Goal: Task Accomplishment & Management: Use online tool/utility

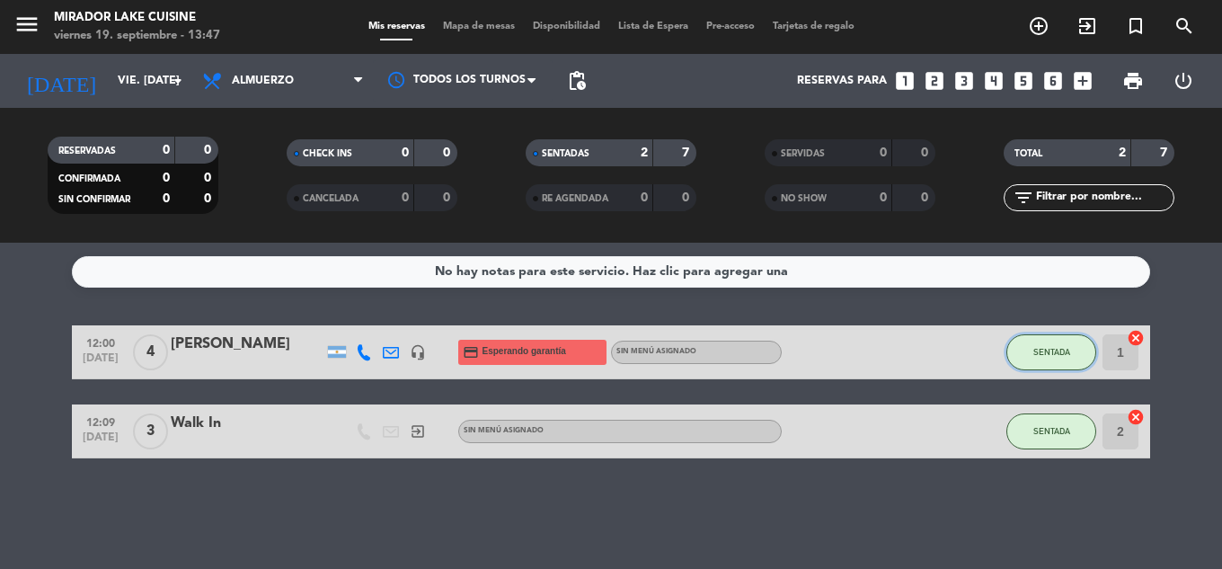
click at [1067, 358] on button "SENTADA" at bounding box center [1052, 352] width 90 height 36
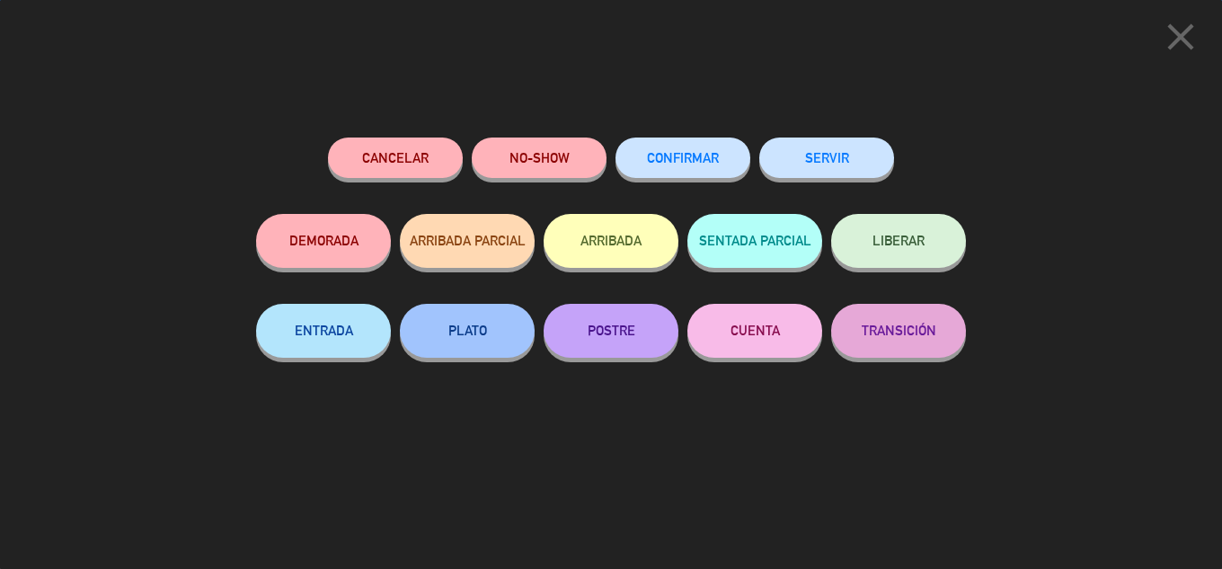
click at [836, 165] on button "SERVIR" at bounding box center [827, 158] width 135 height 40
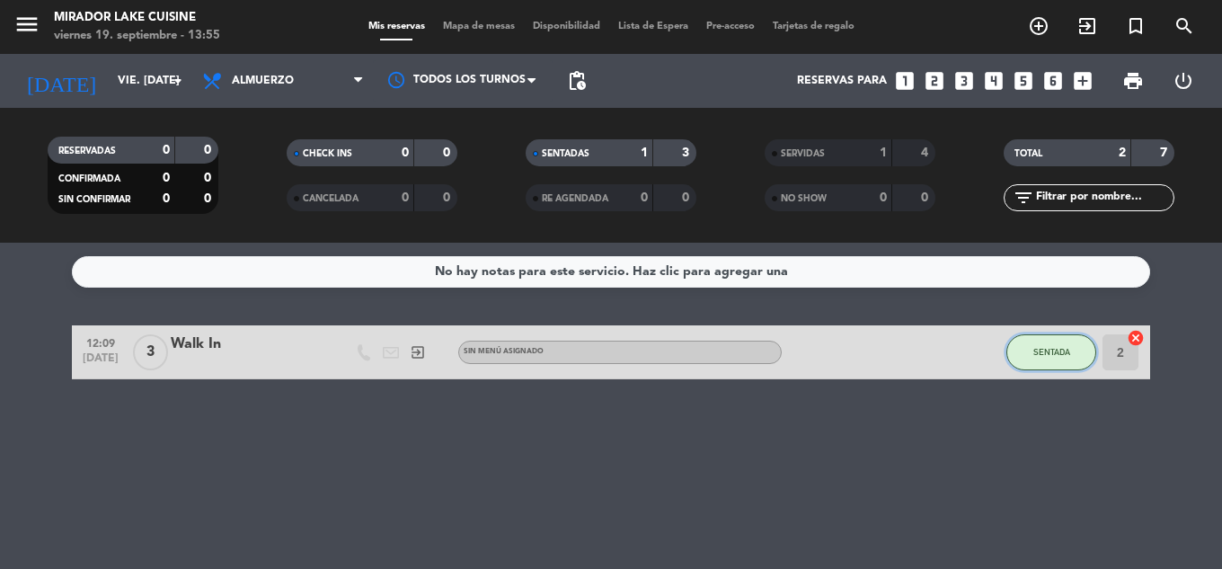
click at [1072, 345] on button "SENTADA" at bounding box center [1052, 352] width 90 height 36
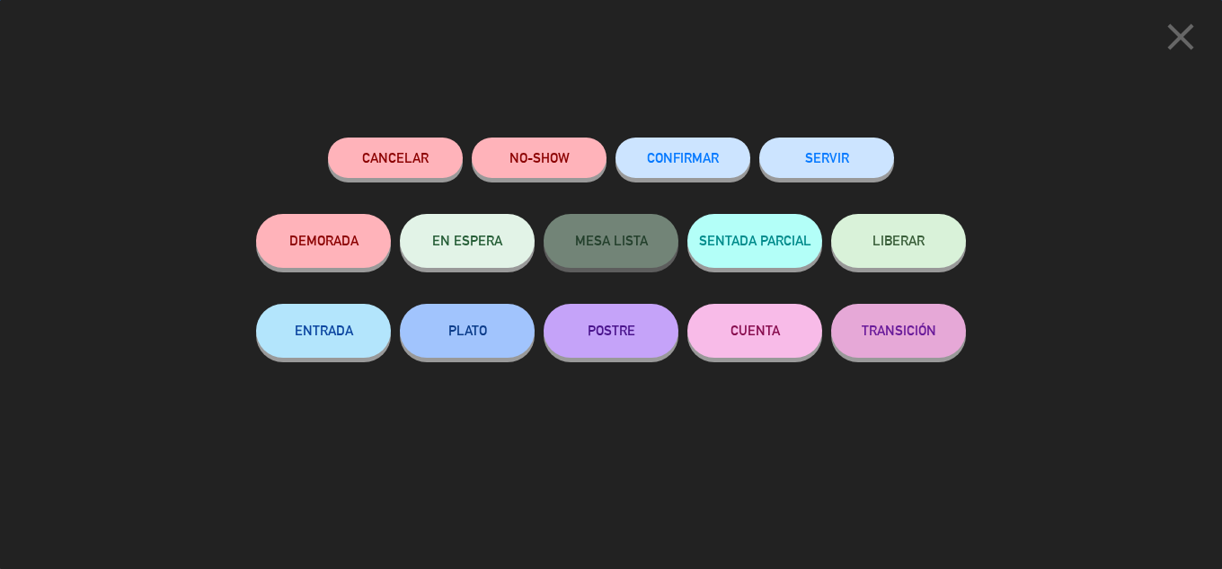
click at [848, 161] on button "SERVIR" at bounding box center [827, 158] width 135 height 40
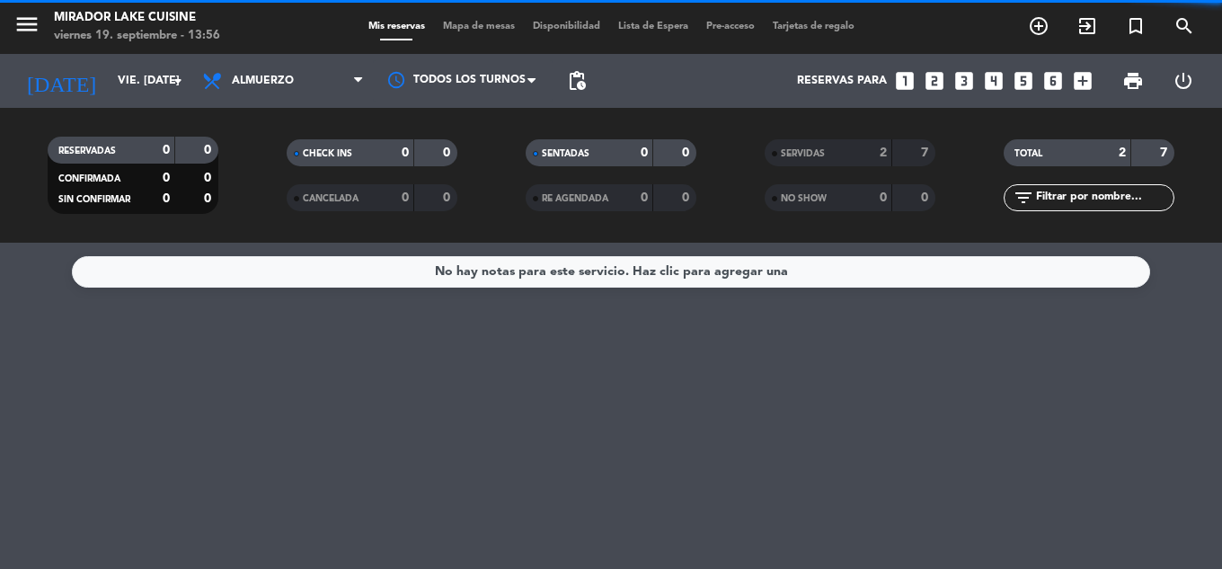
click at [499, 22] on span "Mapa de mesas" at bounding box center [479, 27] width 90 height 10
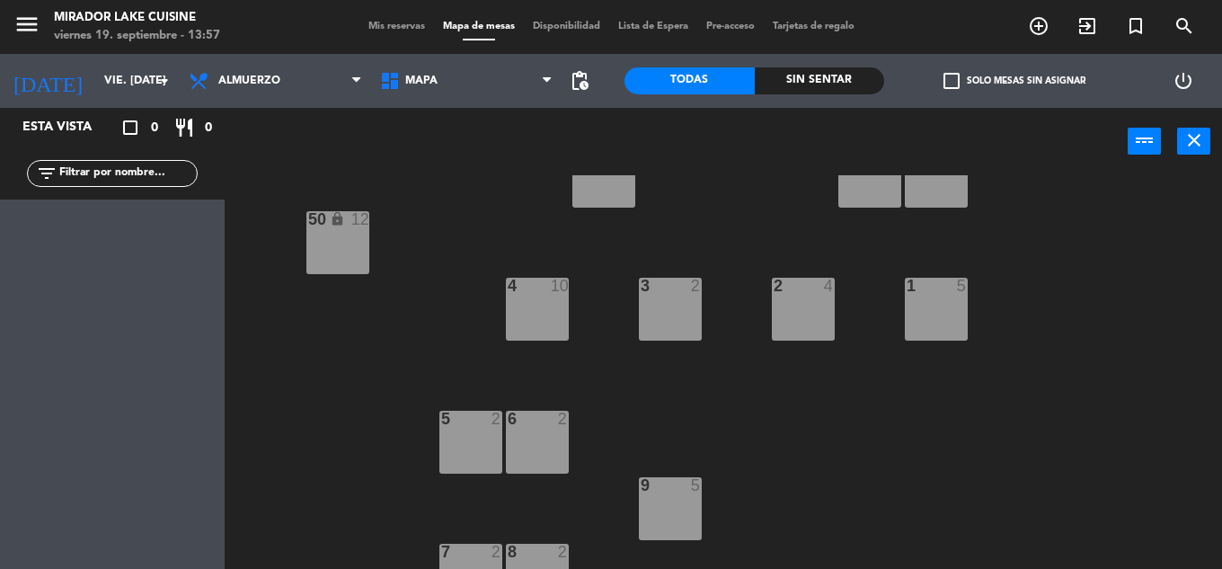
scroll to position [360, 0]
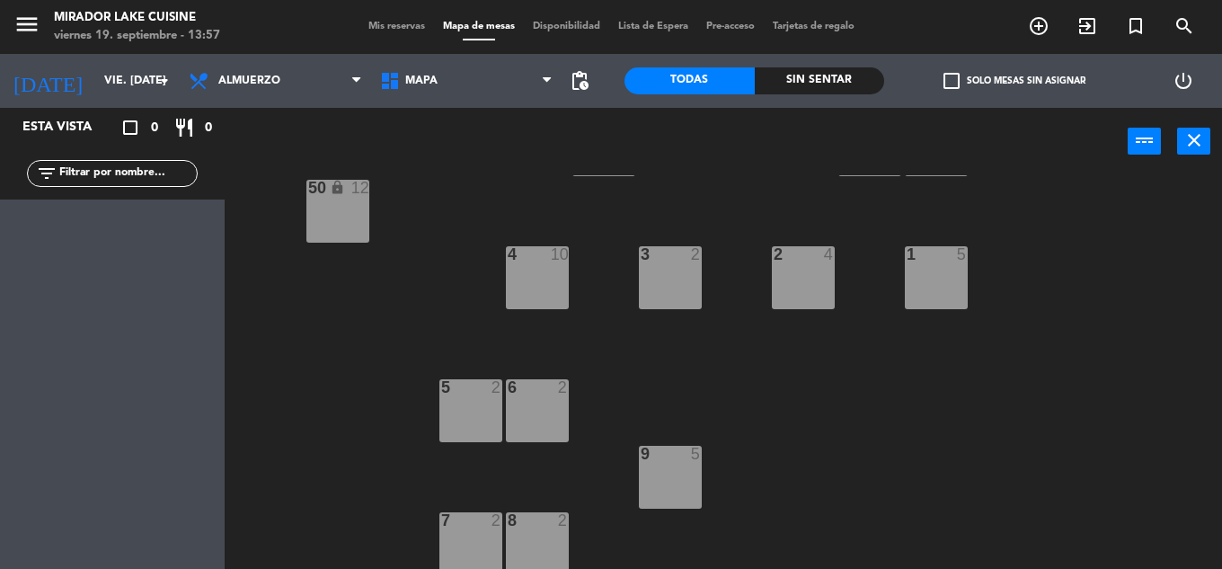
click at [690, 288] on div "3 2" at bounding box center [670, 277] width 63 height 63
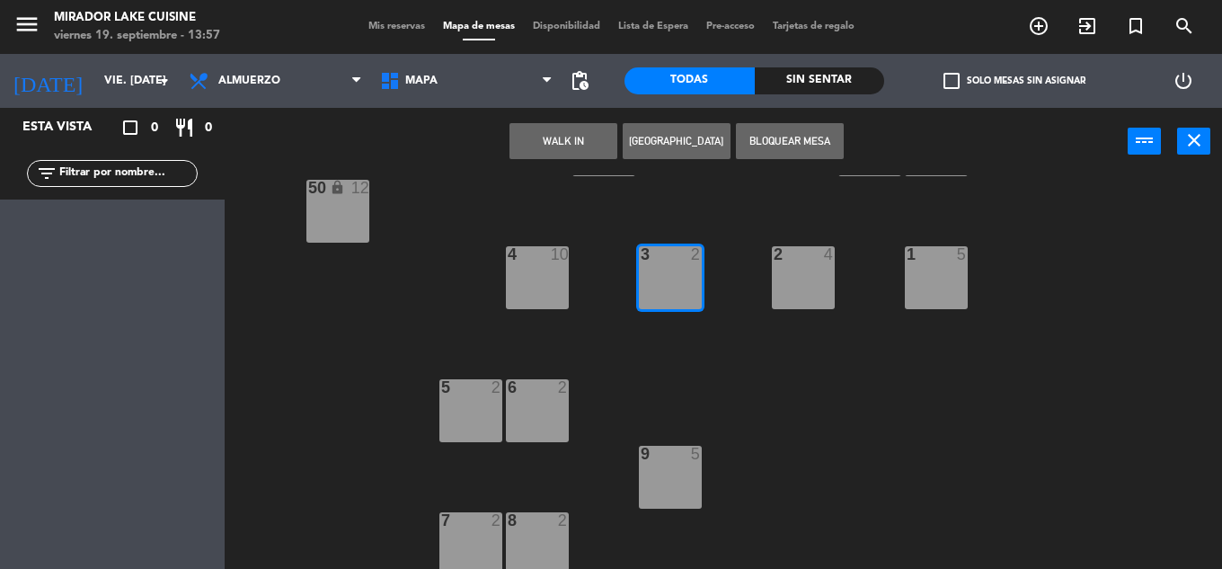
click at [555, 130] on button "WALK IN" at bounding box center [564, 141] width 108 height 36
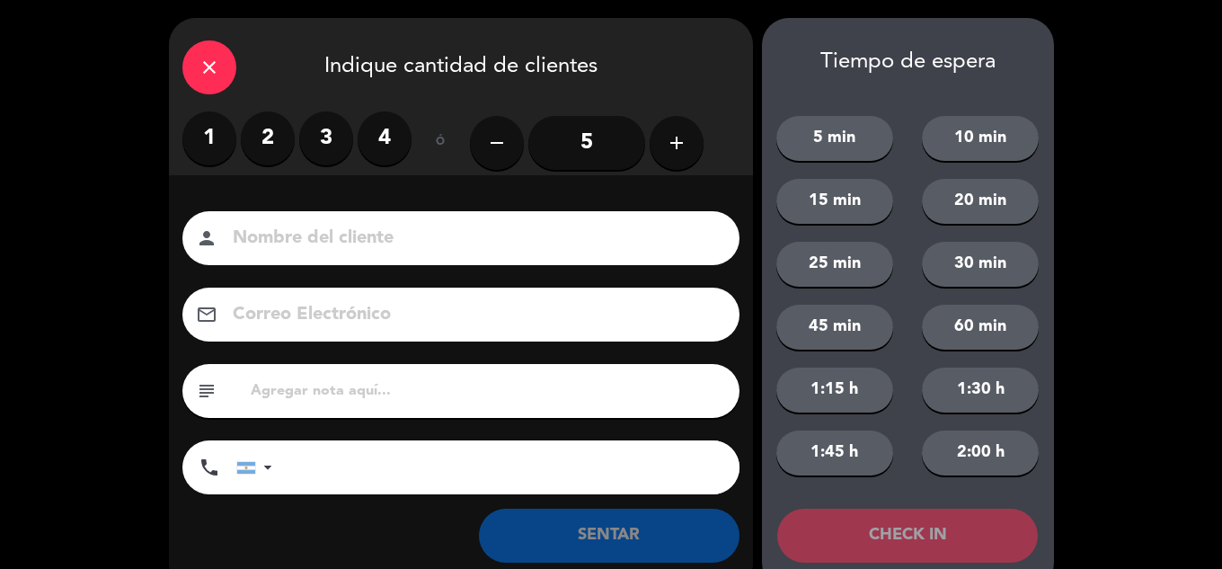
click at [268, 146] on label "2" at bounding box center [268, 138] width 54 height 54
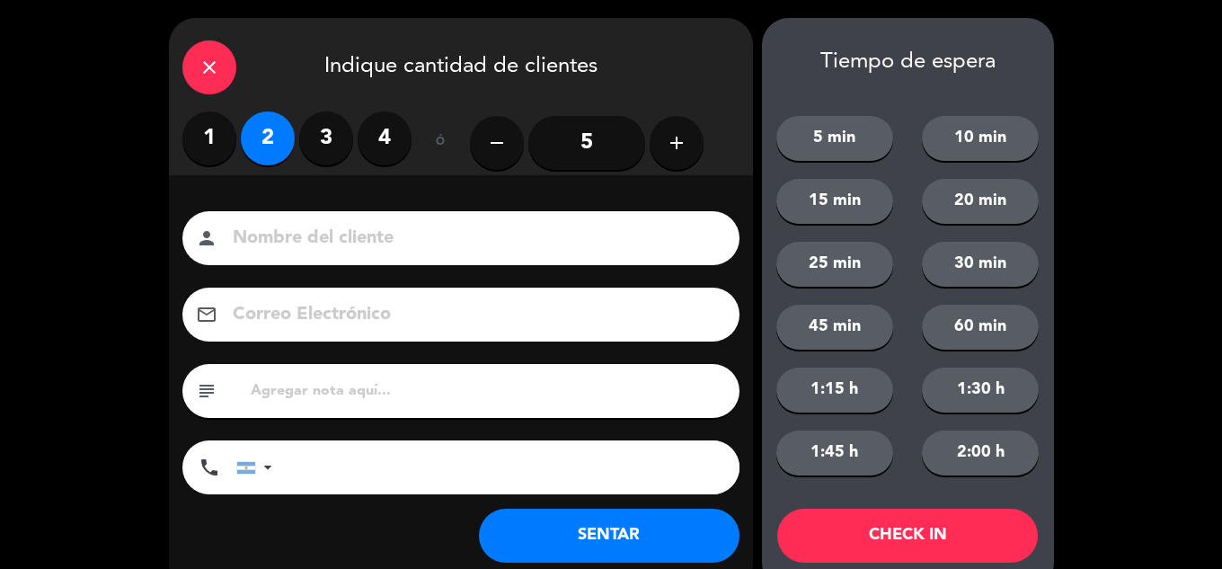
click at [676, 538] on button "SENTAR" at bounding box center [609, 536] width 261 height 54
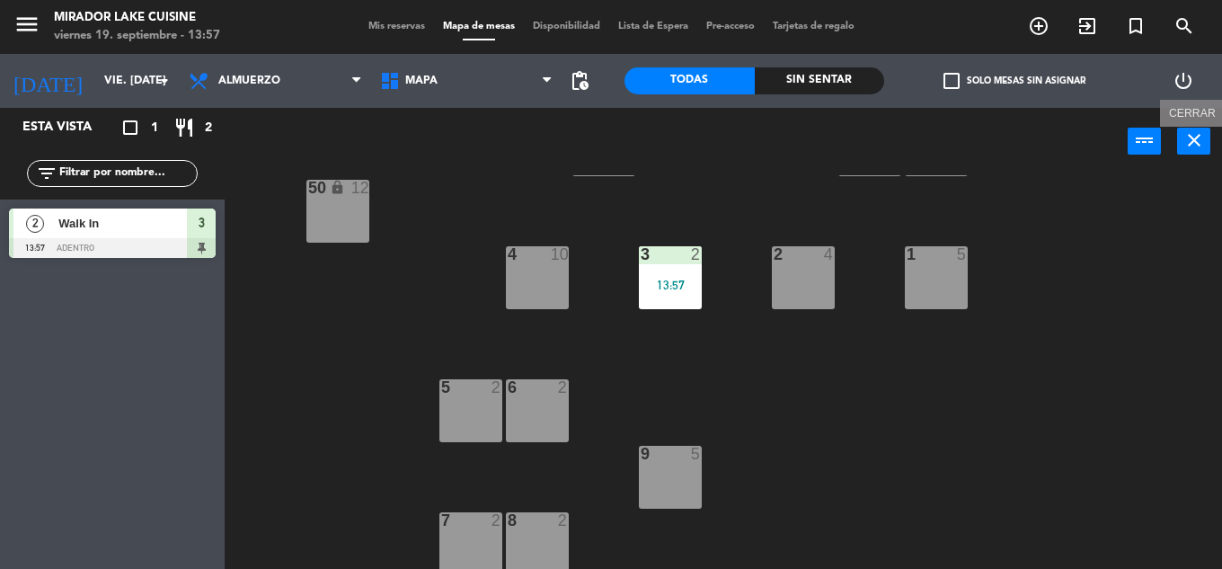
click at [1203, 139] on icon "close" at bounding box center [1195, 140] width 22 height 22
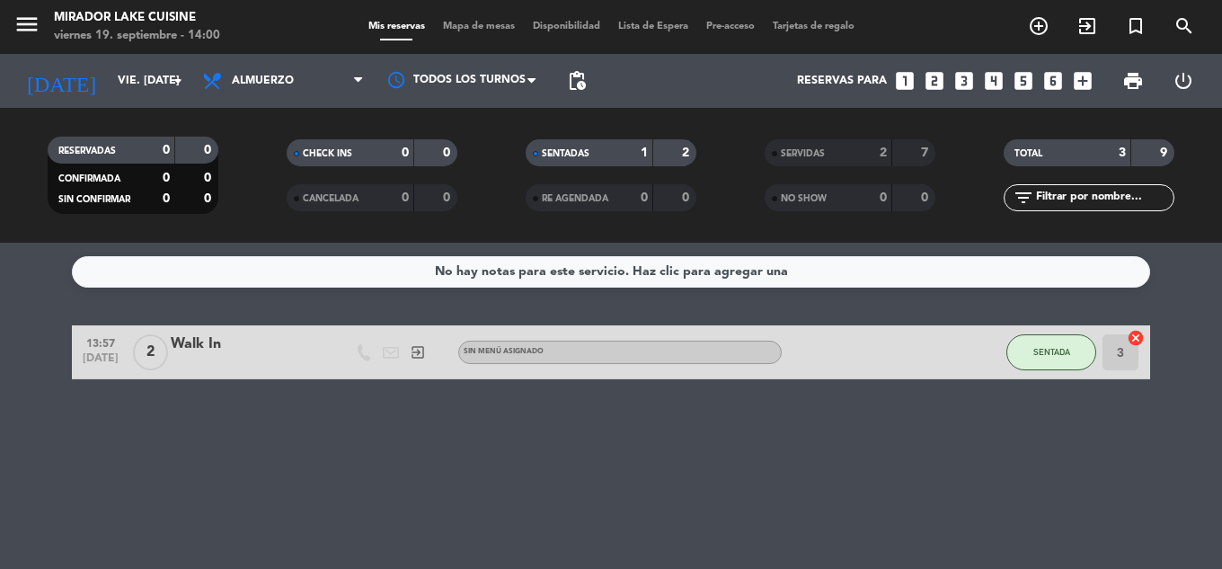
click at [494, 24] on span "Mapa de mesas" at bounding box center [479, 27] width 90 height 10
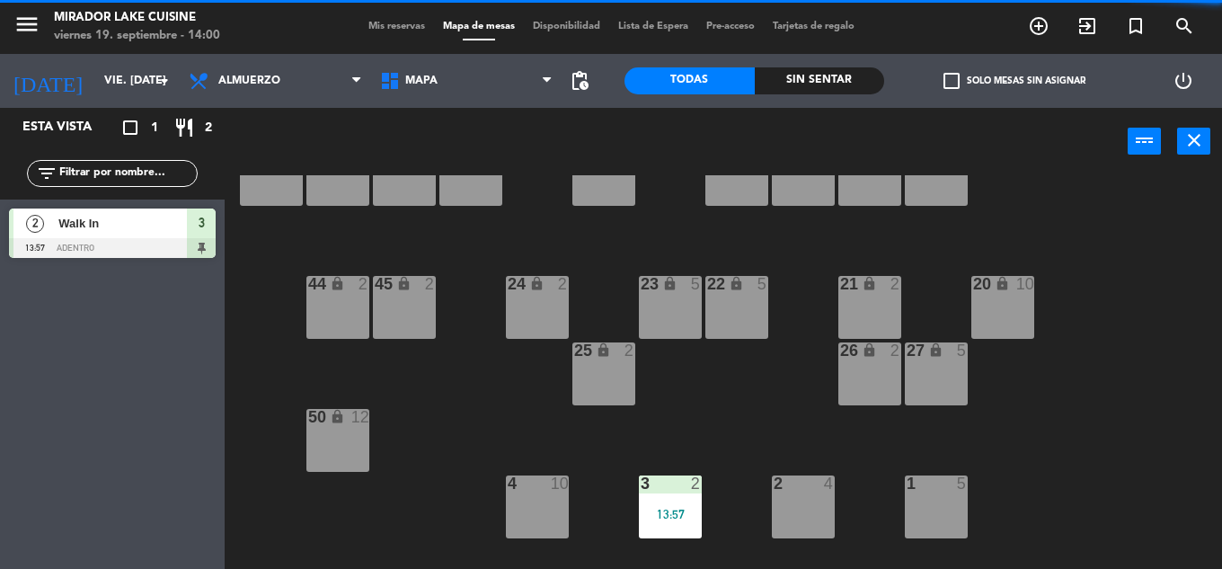
scroll to position [270, 0]
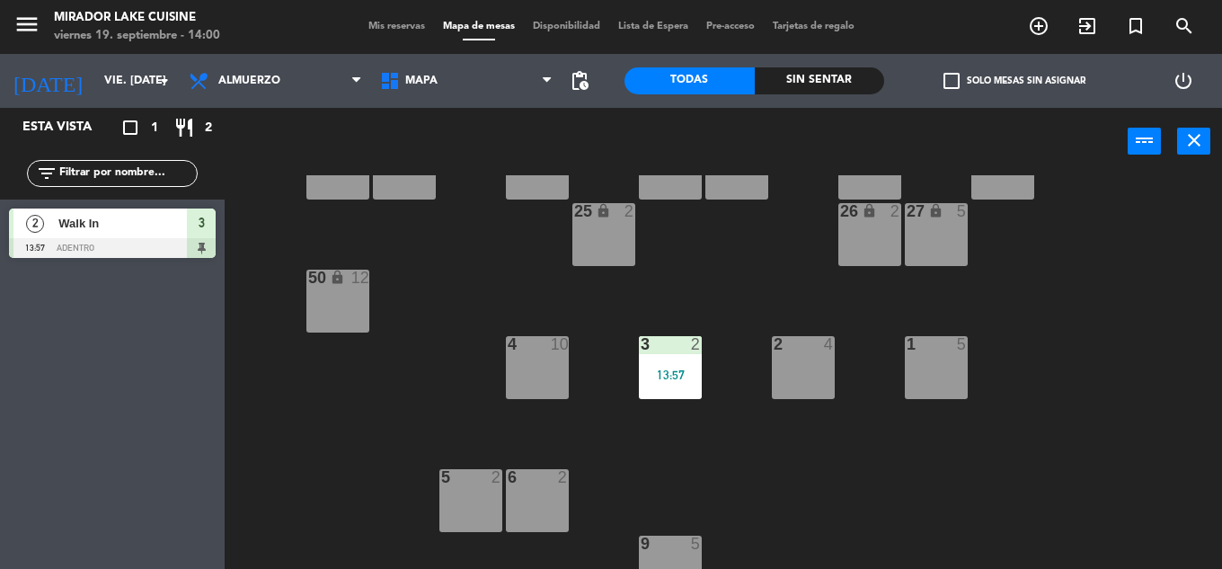
click at [960, 361] on div "1 5" at bounding box center [936, 367] width 63 height 63
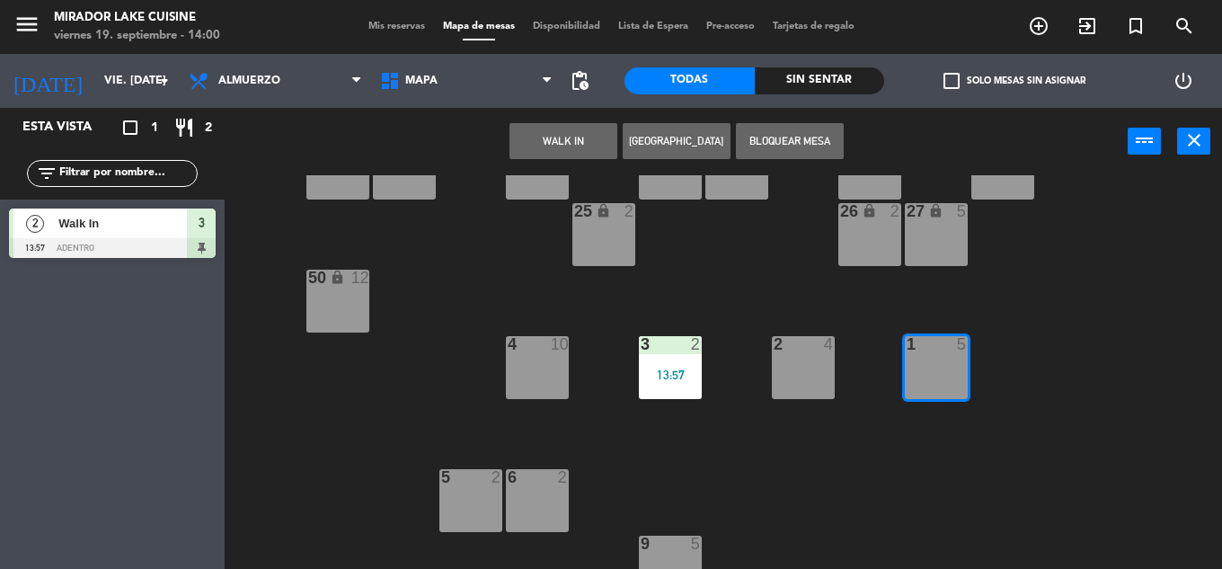
click at [578, 144] on button "WALK IN" at bounding box center [564, 141] width 108 height 36
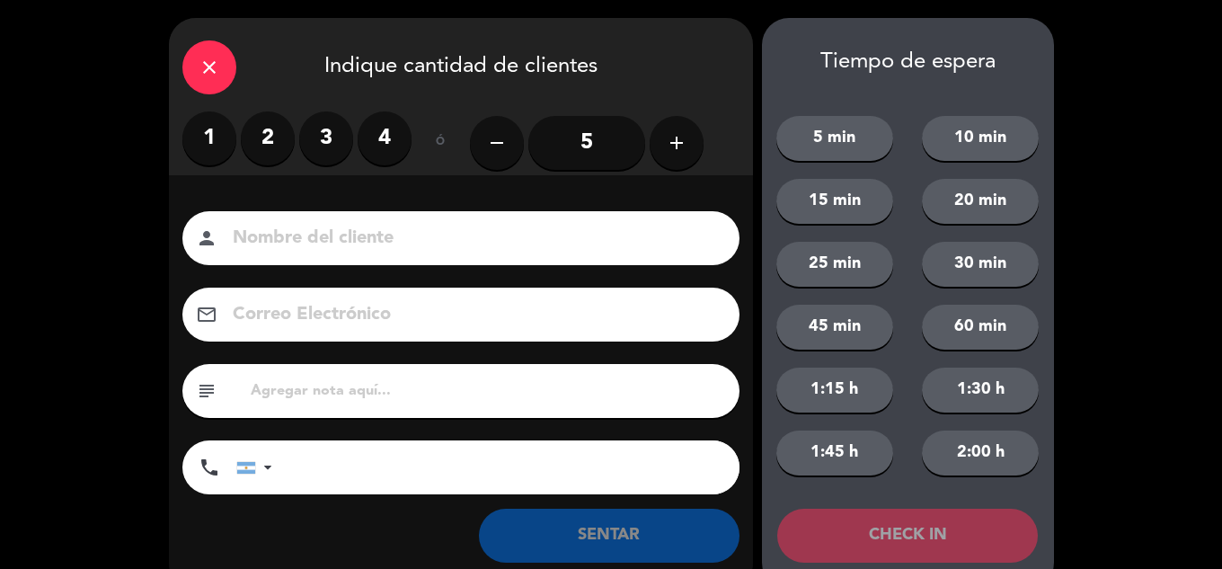
click at [375, 139] on label "4" at bounding box center [385, 138] width 54 height 54
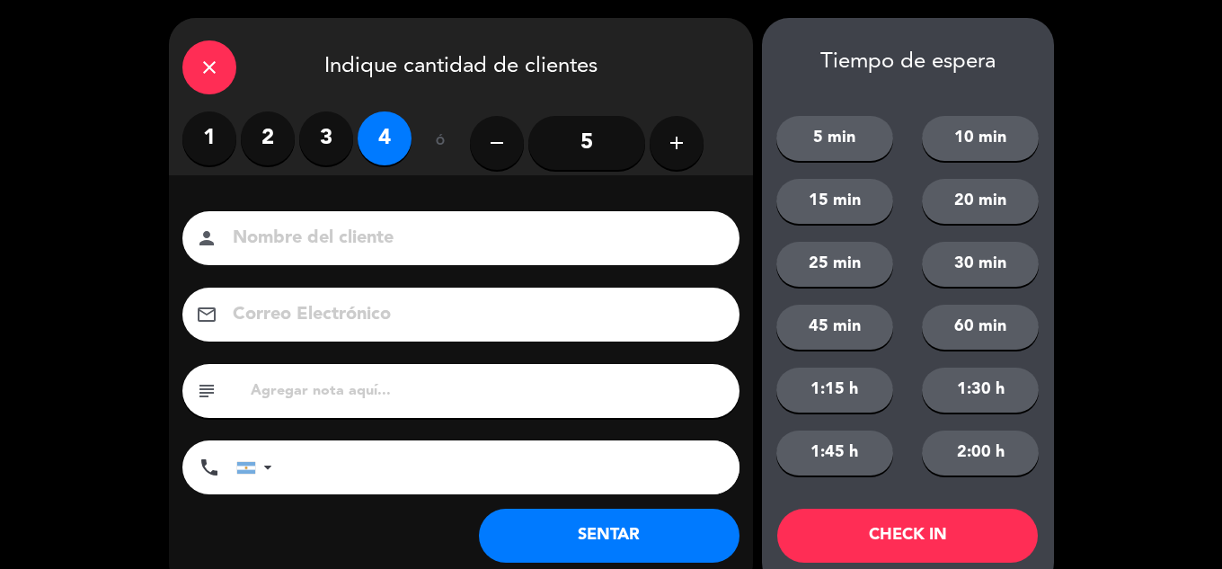
click at [574, 539] on button "SENTAR" at bounding box center [609, 536] width 261 height 54
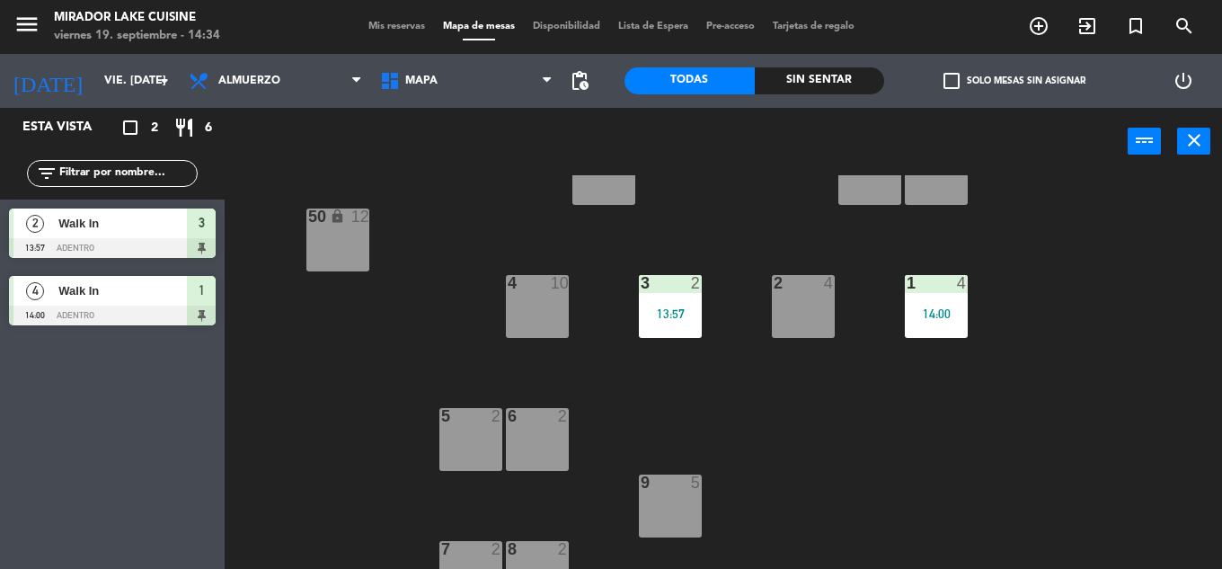
scroll to position [366, 0]
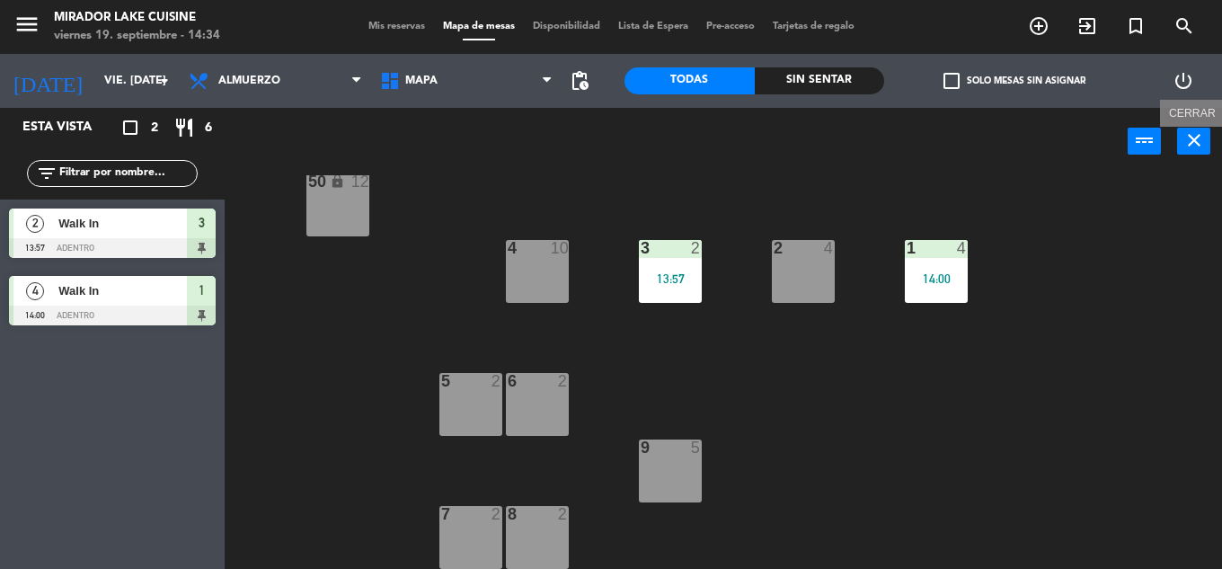
click at [1190, 146] on icon "close" at bounding box center [1195, 140] width 22 height 22
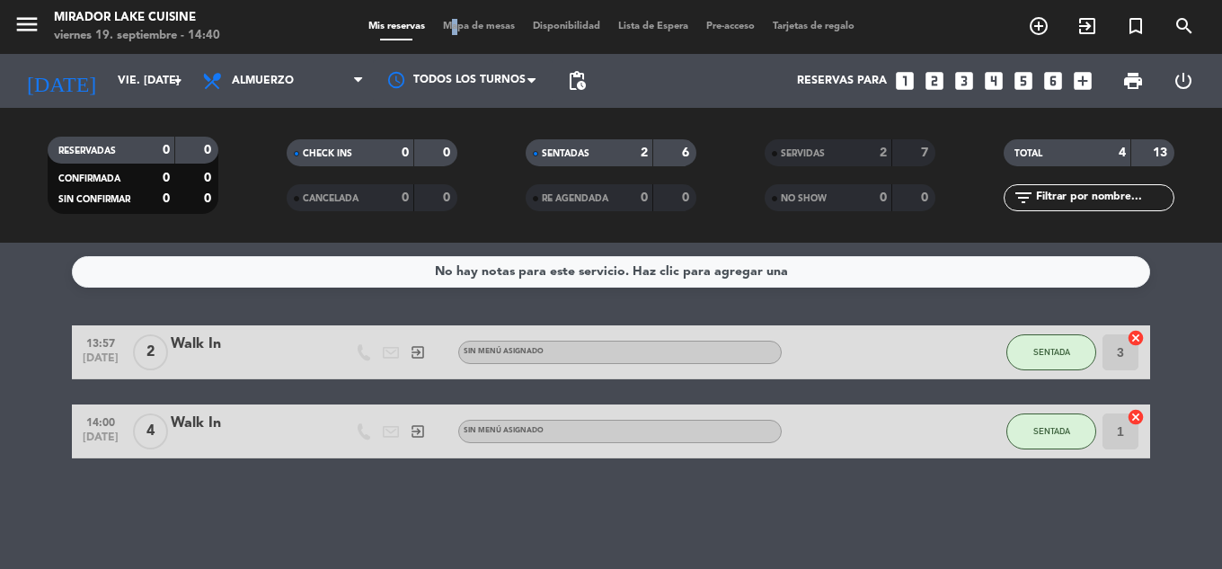
click at [442, 26] on span "Mapa de mesas" at bounding box center [479, 27] width 90 height 10
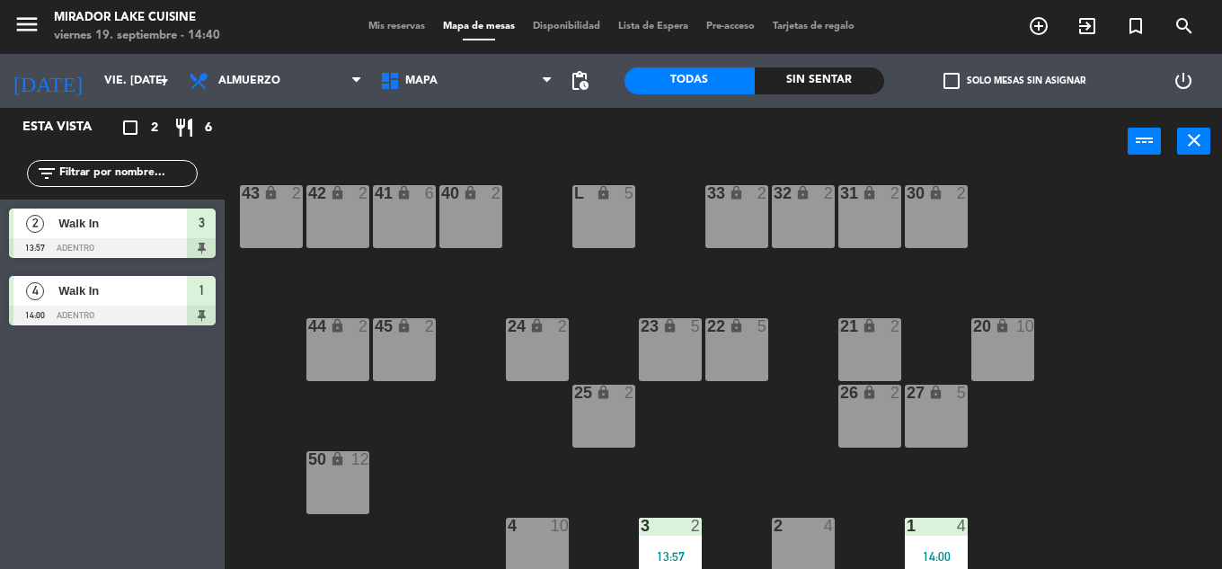
scroll to position [270, 0]
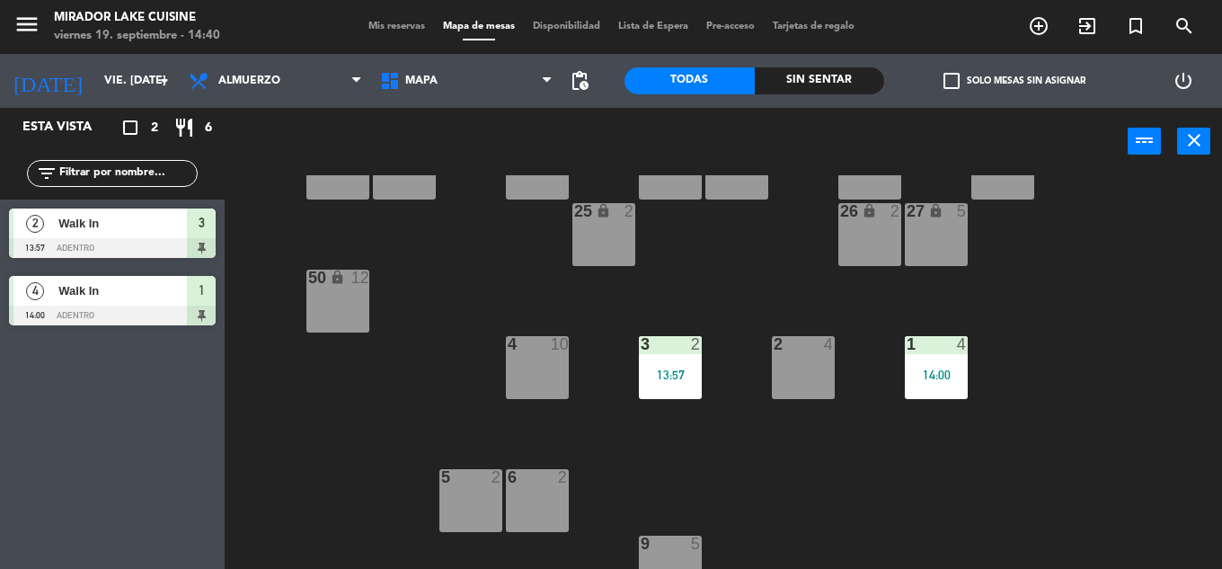
click at [554, 385] on div "4 10" at bounding box center [537, 367] width 63 height 63
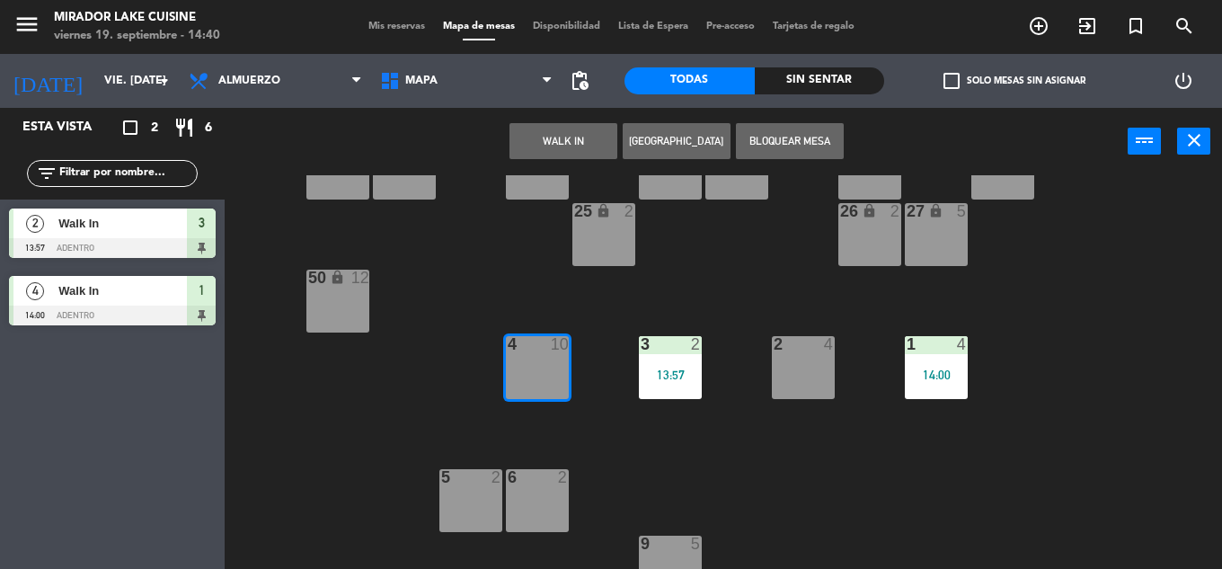
click at [559, 130] on button "WALK IN" at bounding box center [564, 141] width 108 height 36
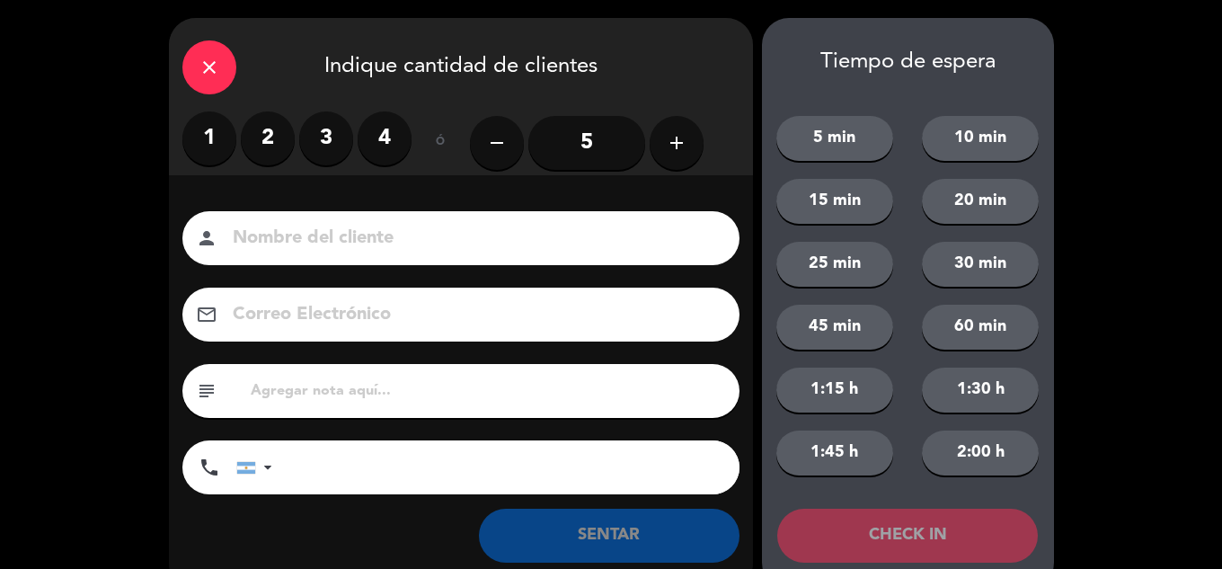
click at [662, 139] on button "add" at bounding box center [677, 143] width 54 height 54
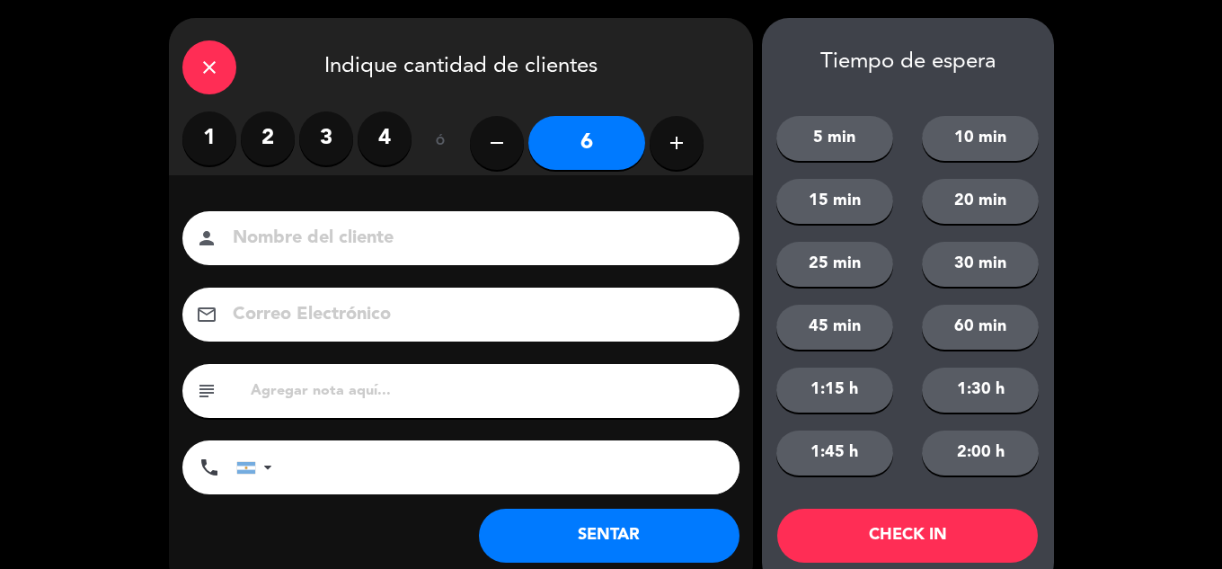
click at [662, 139] on button "add" at bounding box center [677, 143] width 54 height 54
type input "7"
click at [632, 539] on button "SENTAR" at bounding box center [609, 536] width 261 height 54
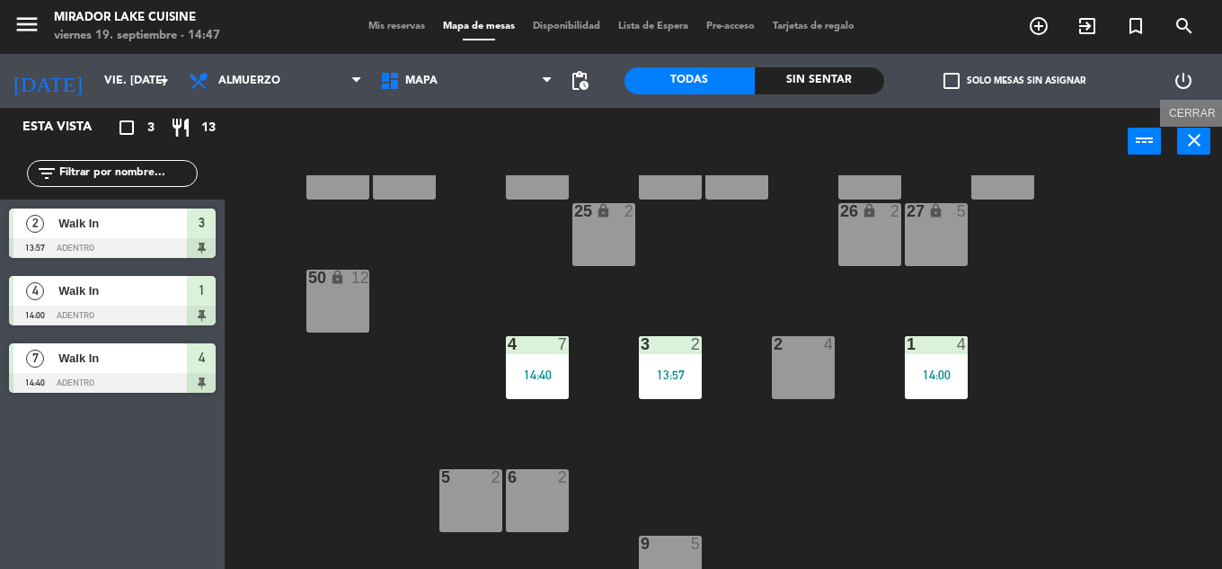
click at [1185, 141] on icon "close" at bounding box center [1195, 140] width 22 height 22
